Goal: Transaction & Acquisition: Obtain resource

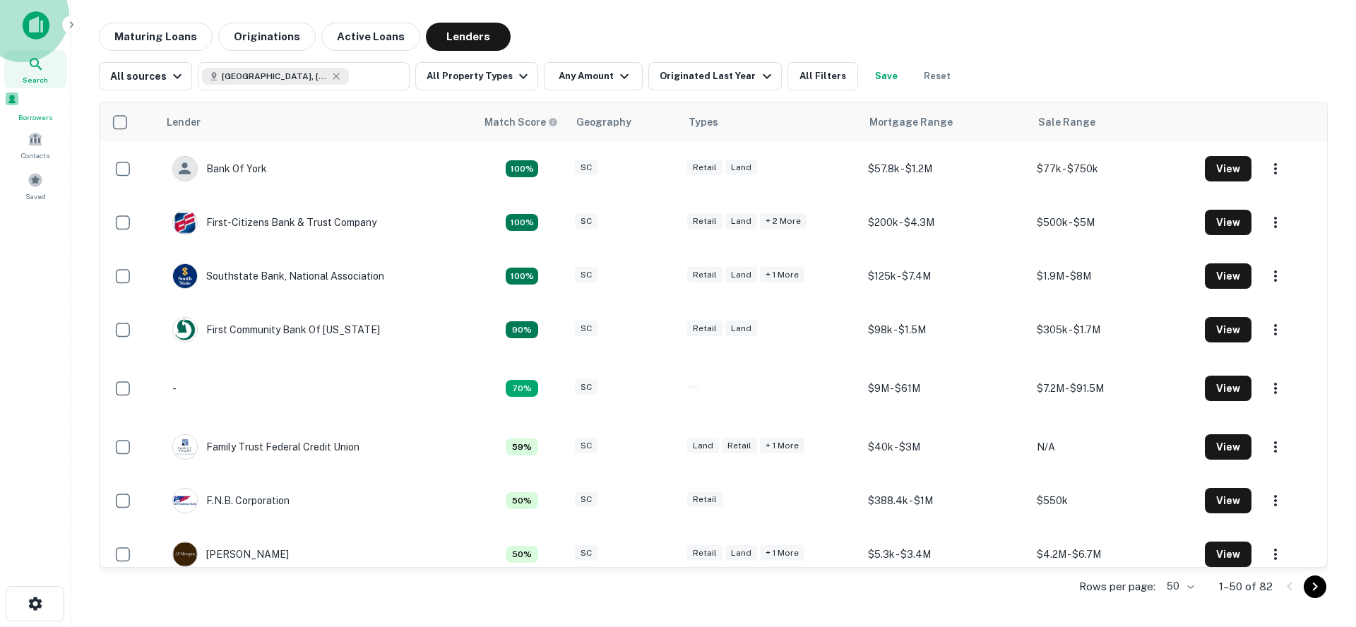
click at [20, 107] on span at bounding box center [12, 99] width 16 height 16
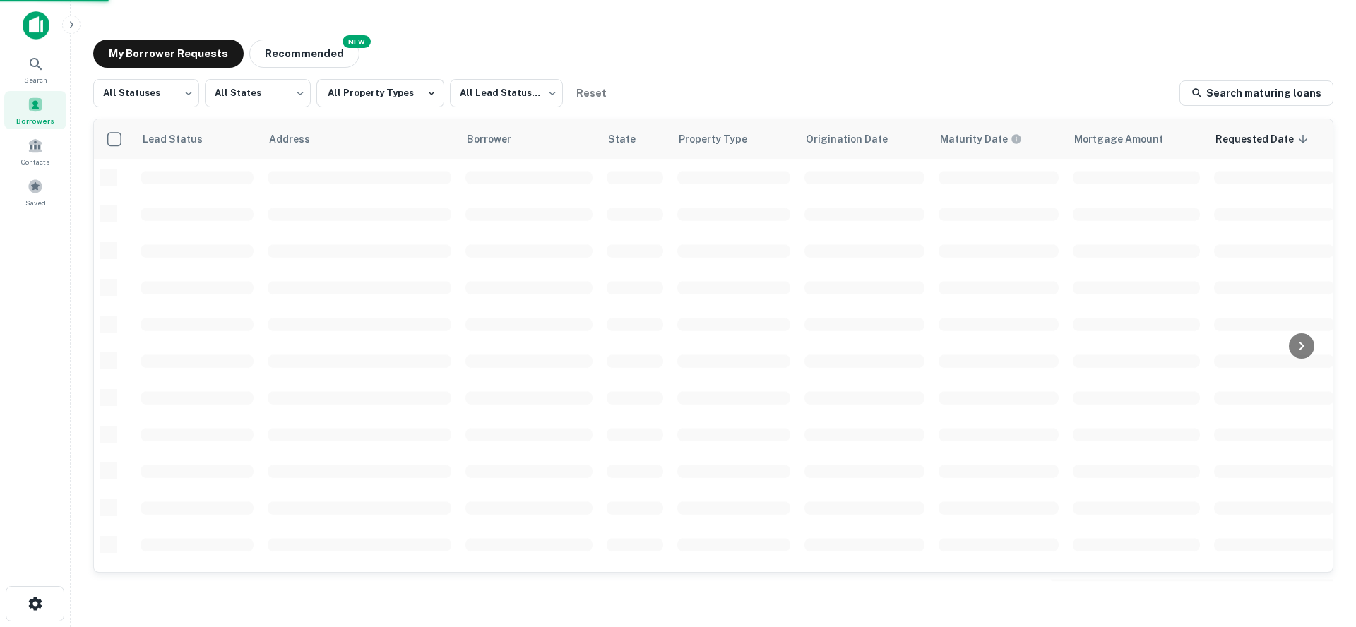
scroll to position [74, 0]
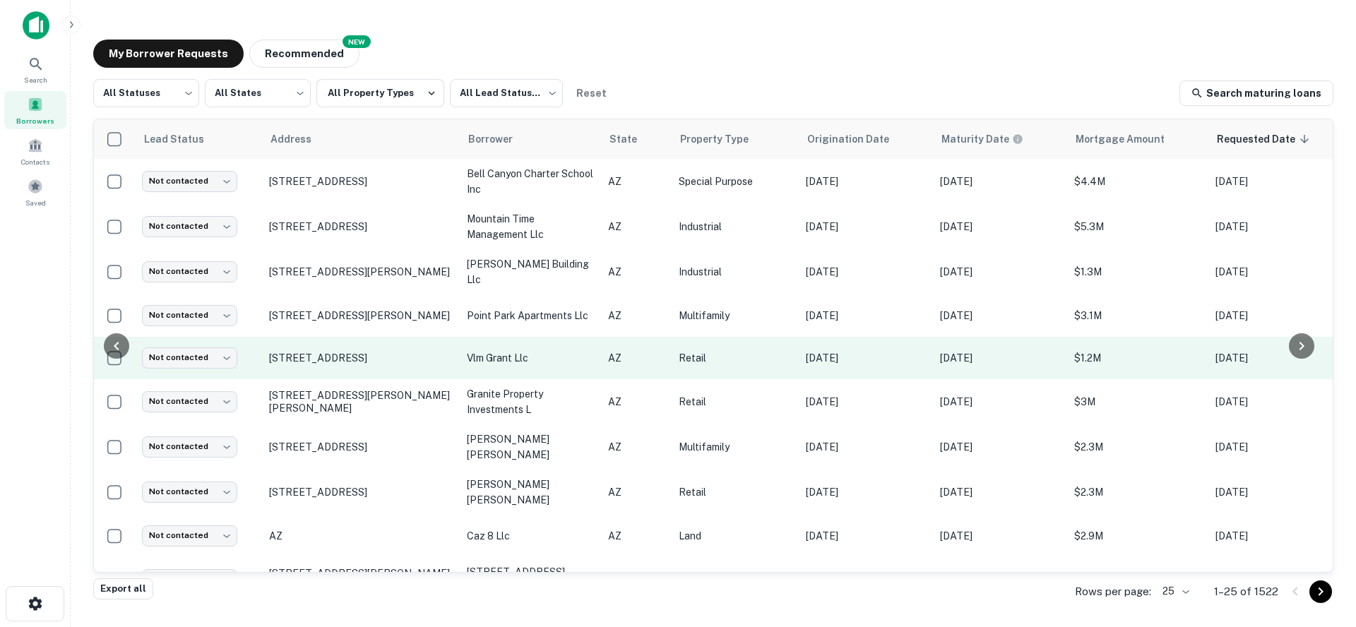
scroll to position [0, 278]
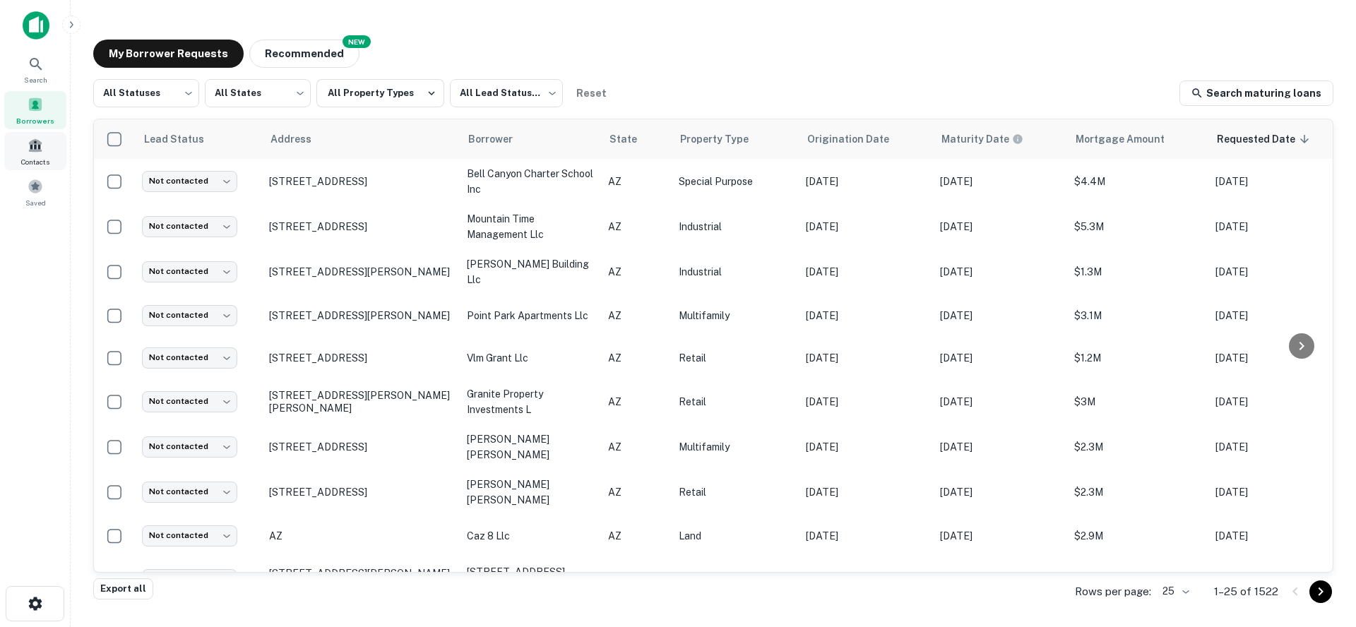
click at [31, 141] on span at bounding box center [36, 146] width 16 height 16
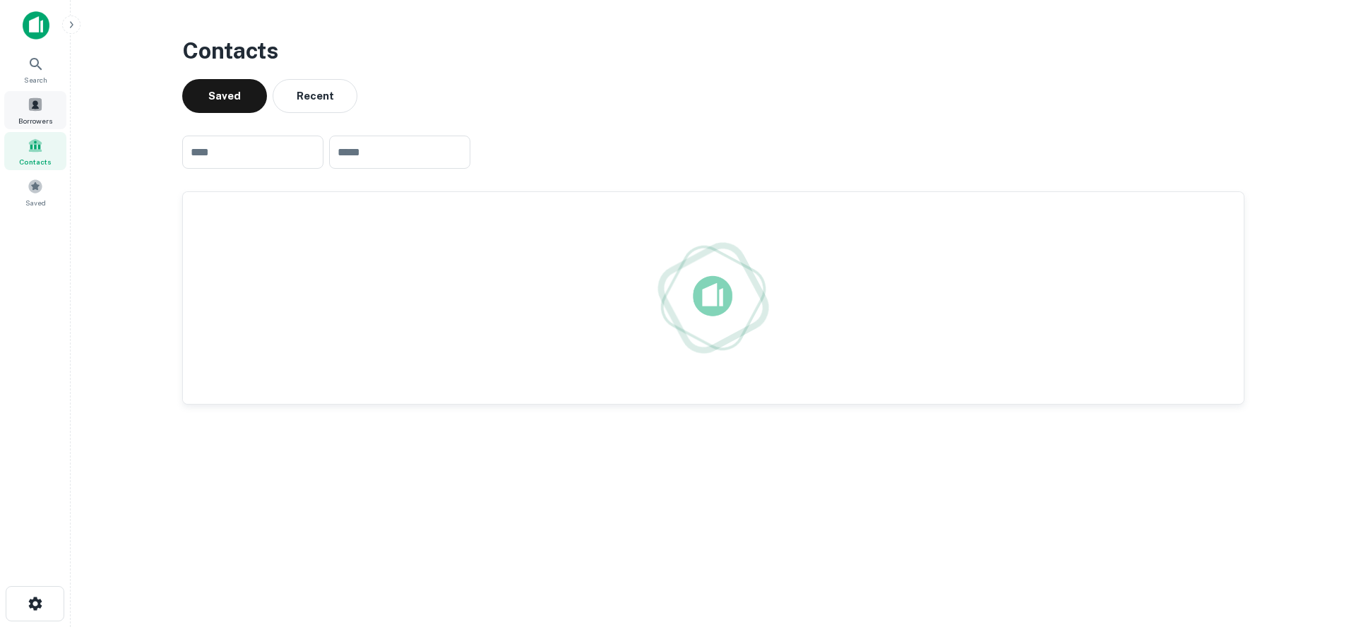
click at [34, 107] on span at bounding box center [36, 105] width 16 height 16
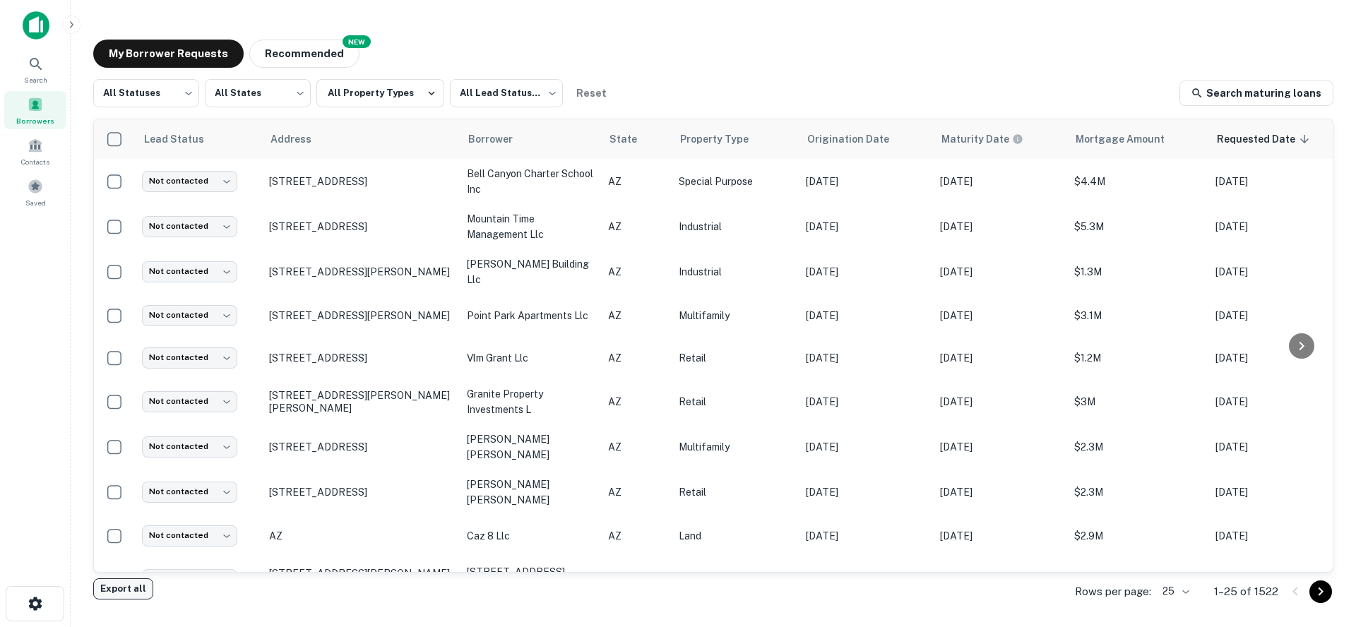
click at [114, 590] on button "Export all" at bounding box center [123, 588] width 60 height 21
